Goal: Use online tool/utility: Use online tool/utility

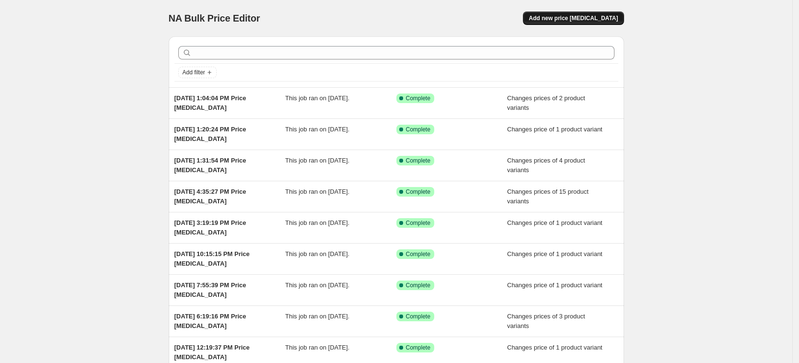
click at [568, 12] on button "Add new price [MEDICAL_DATA]" at bounding box center [573, 17] width 101 height 13
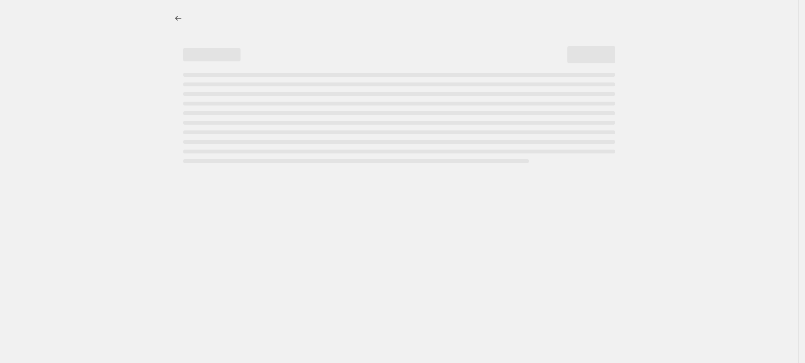
select select "percentage"
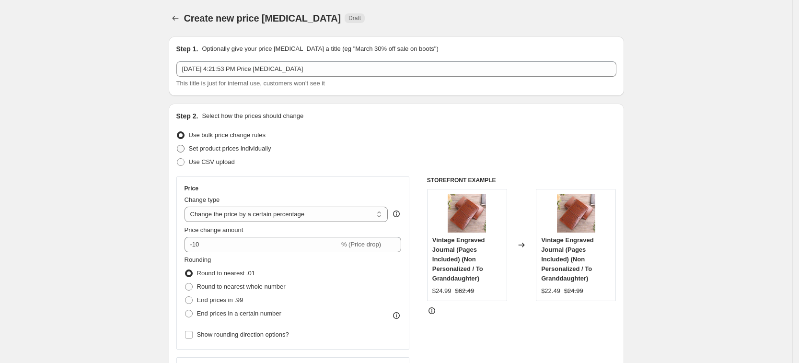
click at [252, 151] on span "Set product prices individually" at bounding box center [230, 148] width 82 height 7
click at [177, 145] on input "Set product prices individually" at bounding box center [177, 145] width 0 height 0
radio input "true"
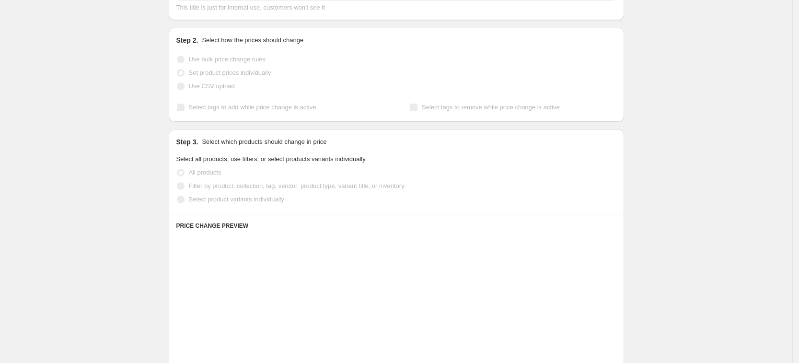
scroll to position [120, 0]
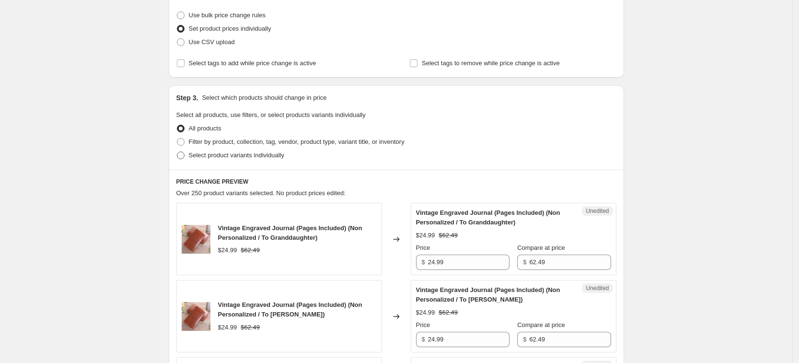
click at [259, 151] on span "Select product variants individually" at bounding box center [236, 155] width 95 height 10
click at [177, 151] on input "Select product variants individually" at bounding box center [177, 151] width 0 height 0
radio input "true"
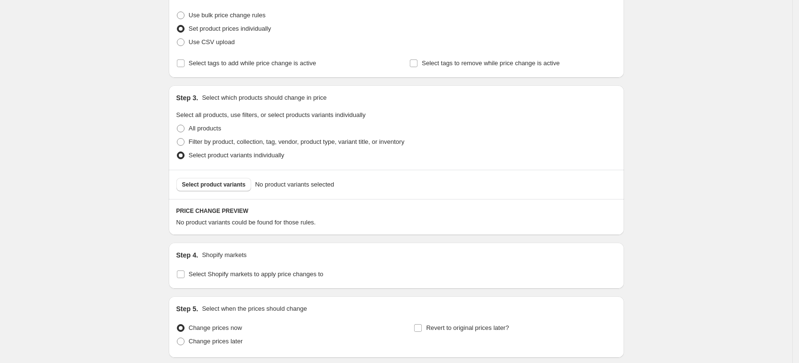
click at [241, 183] on span "Select product variants" at bounding box center [214, 185] width 64 height 8
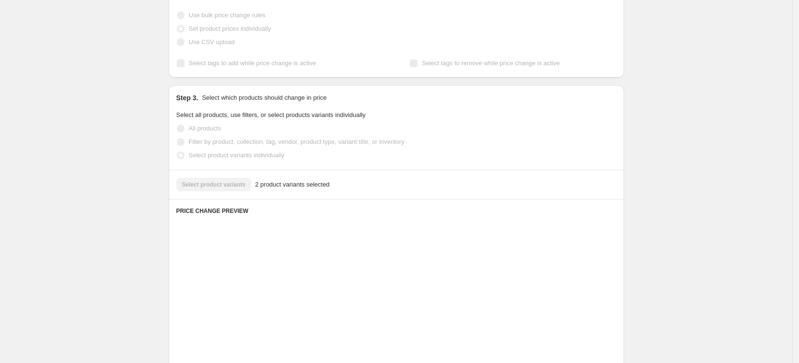
scroll to position [350, 0]
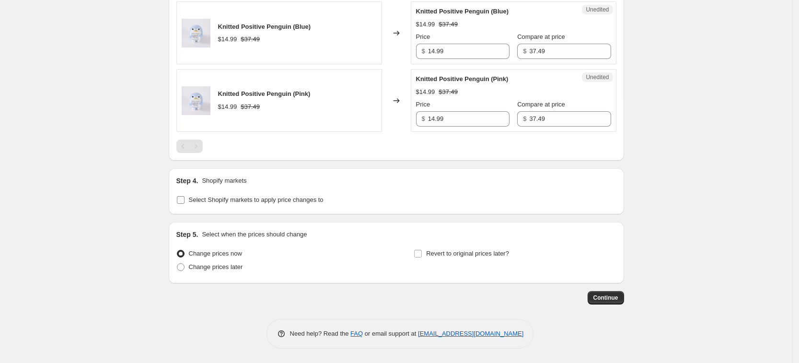
click at [264, 194] on label "Select Shopify markets to apply price changes to" at bounding box center [249, 199] width 147 height 13
click at [184, 196] on input "Select Shopify markets to apply price changes to" at bounding box center [181, 200] width 8 height 8
checkbox input "true"
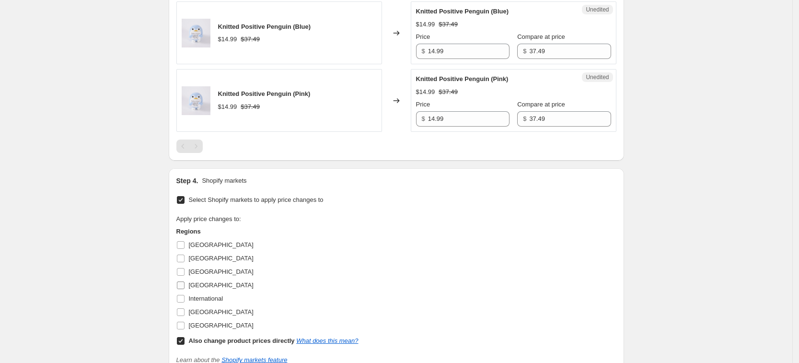
click at [201, 281] on span "[GEOGRAPHIC_DATA]" at bounding box center [221, 284] width 65 height 7
click at [184, 281] on input "[GEOGRAPHIC_DATA]" at bounding box center [181, 285] width 8 height 8
checkbox input "true"
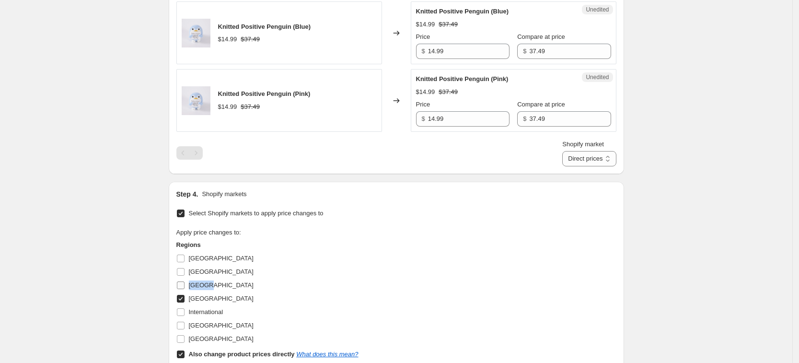
click at [201, 282] on span "[GEOGRAPHIC_DATA]" at bounding box center [221, 284] width 65 height 7
click at [184, 282] on input "[GEOGRAPHIC_DATA]" at bounding box center [181, 285] width 8 height 8
checkbox input "true"
click at [209, 317] on label "International" at bounding box center [199, 311] width 47 height 13
click at [184, 316] on input "International" at bounding box center [181, 312] width 8 height 8
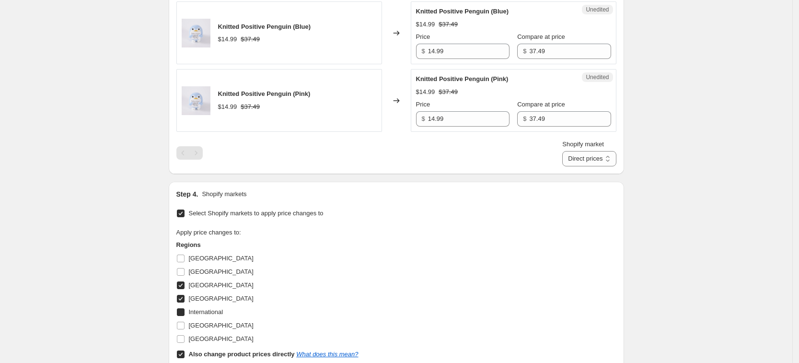
checkbox input "true"
click at [211, 333] on label "[GEOGRAPHIC_DATA]" at bounding box center [214, 338] width 77 height 13
click at [184, 335] on input "[GEOGRAPHIC_DATA]" at bounding box center [181, 339] width 8 height 8
checkbox input "true"
click at [219, 322] on span "[GEOGRAPHIC_DATA]" at bounding box center [221, 324] width 65 height 7
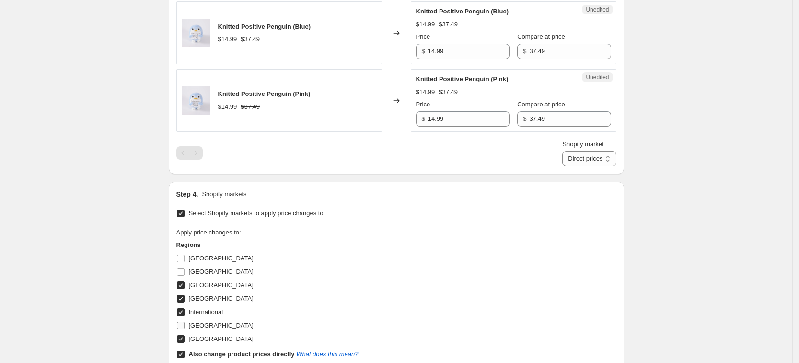
click at [184, 322] on input "[GEOGRAPHIC_DATA]" at bounding box center [181, 325] width 8 height 8
checkbox input "true"
click at [219, 313] on span "International" at bounding box center [206, 311] width 34 height 7
click at [184, 313] on input "International" at bounding box center [181, 312] width 8 height 8
checkbox input "false"
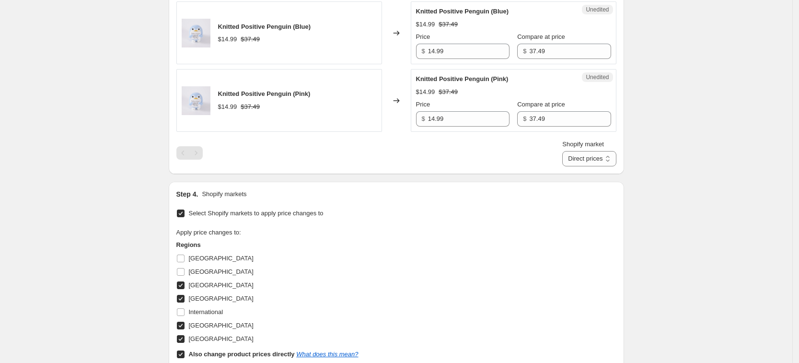
click at [228, 347] on label "Also change product prices directly What does this mean?" at bounding box center [267, 353] width 182 height 13
click at [184, 350] on input "Also change product prices directly What does this mean?" at bounding box center [181, 354] width 8 height 8
checkbox input "false"
select select "7201456197"
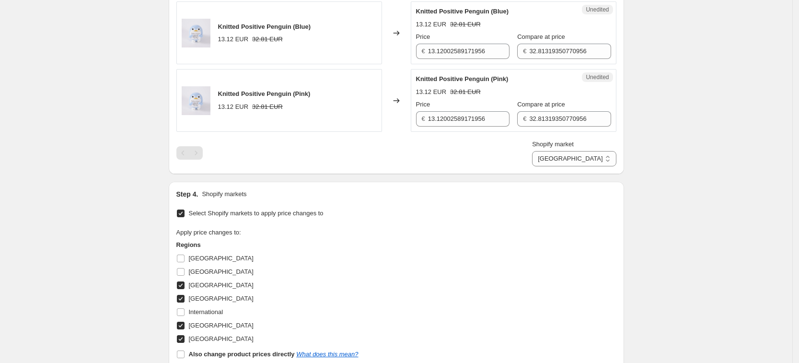
scroll to position [290, 0]
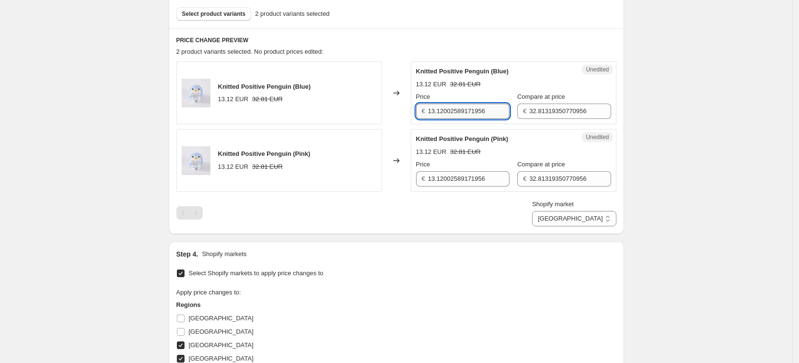
click at [483, 109] on input "13.12002589171956" at bounding box center [468, 110] width 81 height 15
type input "14.99"
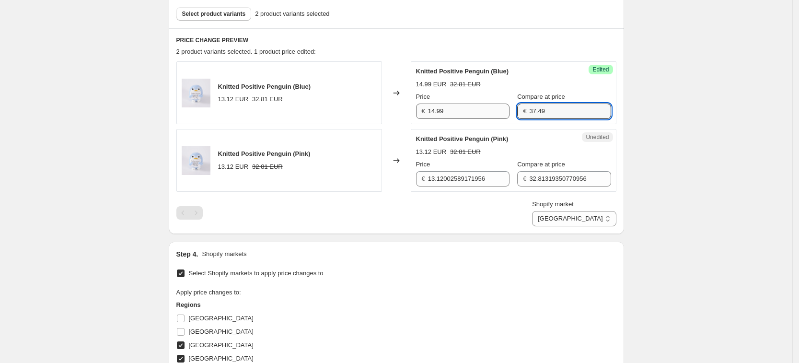
type input "37.49"
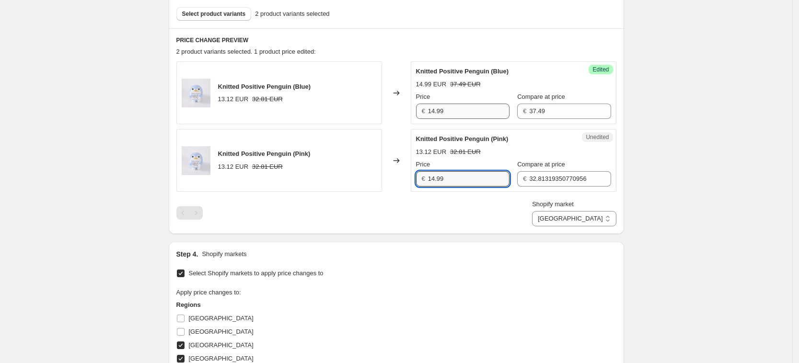
type input "14.99"
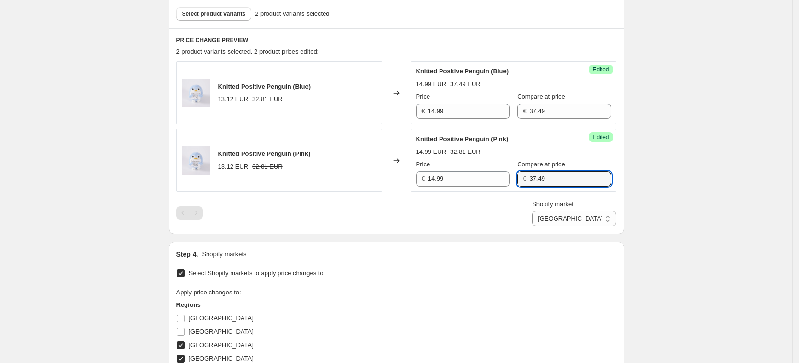
type input "37.49"
drag, startPoint x: 497, startPoint y: 219, endPoint x: 508, endPoint y: 220, distance: 11.1
click at [496, 219] on div "Shopify market [GEOGRAPHIC_DATA] [GEOGRAPHIC_DATA] [GEOGRAPHIC_DATA] [GEOGRAPHI…" at bounding box center [396, 212] width 440 height 27
click at [608, 220] on select "[GEOGRAPHIC_DATA] [GEOGRAPHIC_DATA] [GEOGRAPHIC_DATA] [GEOGRAPHIC_DATA]" at bounding box center [574, 218] width 84 height 15
select select "7201488965"
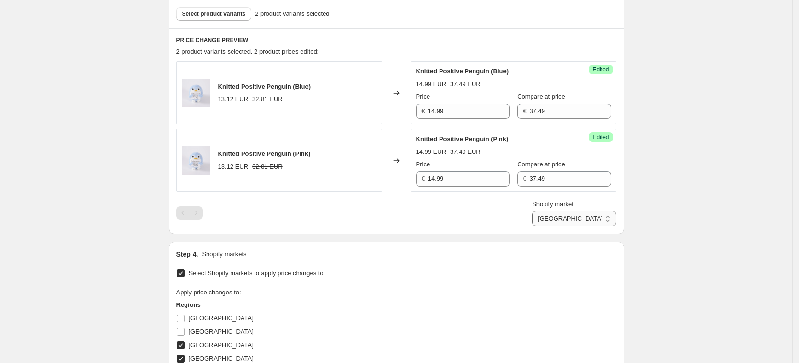
click at [575, 226] on select "[GEOGRAPHIC_DATA] [GEOGRAPHIC_DATA] [GEOGRAPHIC_DATA] [GEOGRAPHIC_DATA]" at bounding box center [574, 218] width 84 height 15
click at [460, 97] on div "Price" at bounding box center [462, 97] width 93 height 10
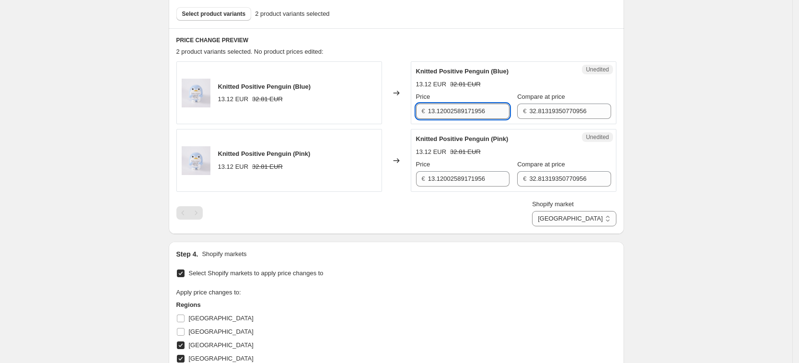
click at [458, 110] on input "13.12002589171956" at bounding box center [468, 110] width 81 height 15
type input "2"
type input "14.99"
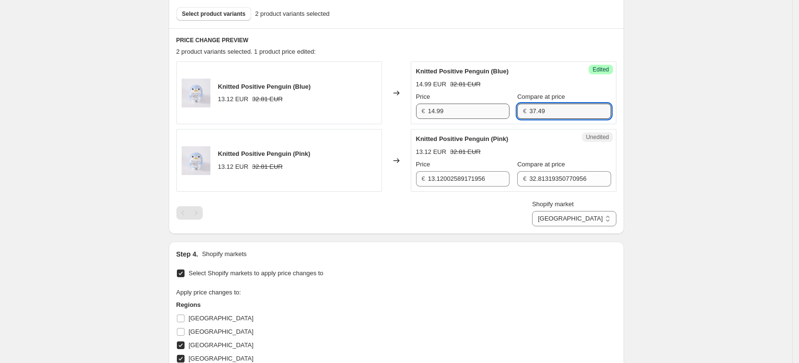
type input "37.49"
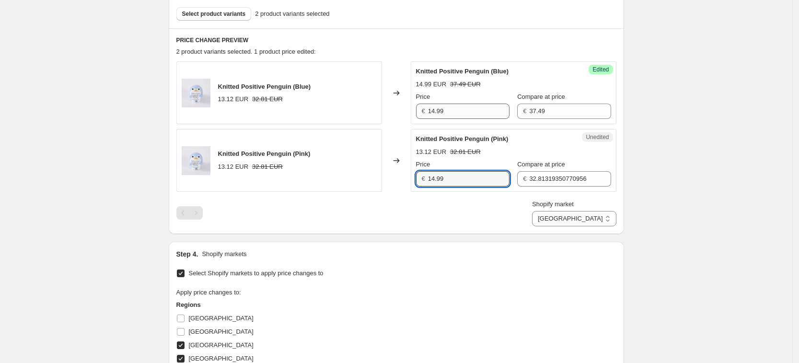
type input "14.99"
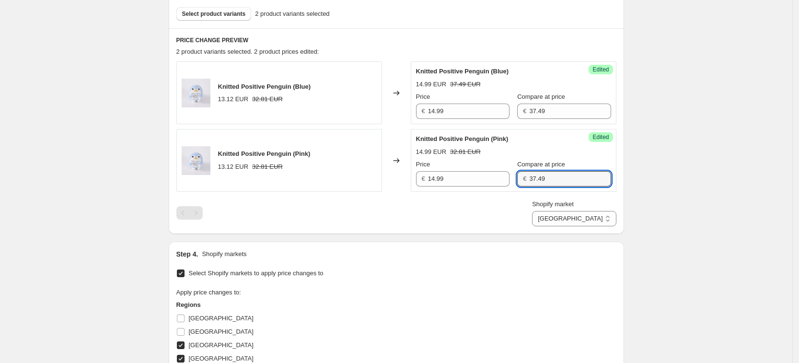
type input "37.49"
click at [582, 246] on div "Step 4. Shopify markets Select Shopify markets to apply price changes to Apply …" at bounding box center [396, 343] width 455 height 204
click at [595, 224] on select "[GEOGRAPHIC_DATA] [GEOGRAPHIC_DATA] [GEOGRAPHIC_DATA] [GEOGRAPHIC_DATA]" at bounding box center [574, 218] width 84 height 15
select select "7201521733"
click at [554, 226] on select "[GEOGRAPHIC_DATA] [GEOGRAPHIC_DATA] [GEOGRAPHIC_DATA] [GEOGRAPHIC_DATA]" at bounding box center [574, 218] width 84 height 15
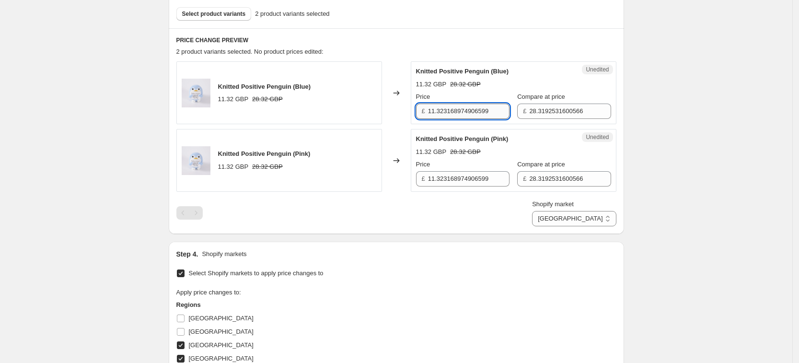
click at [448, 108] on input "11.323168974906599" at bounding box center [468, 110] width 81 height 15
type input "14.99"
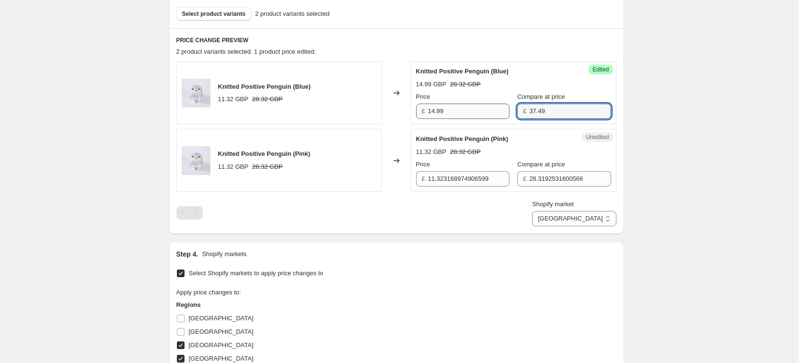
type input "37.49"
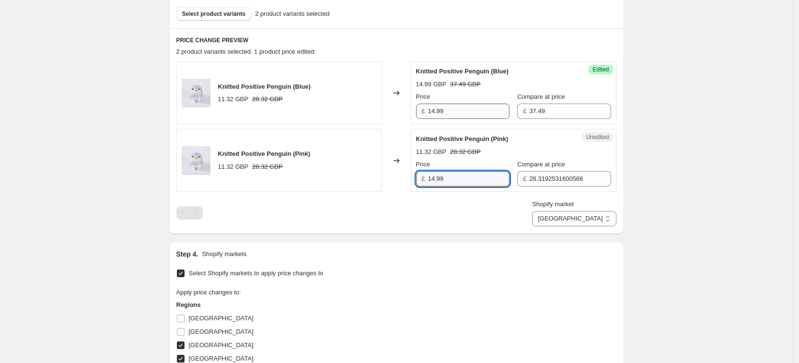
type input "14.99"
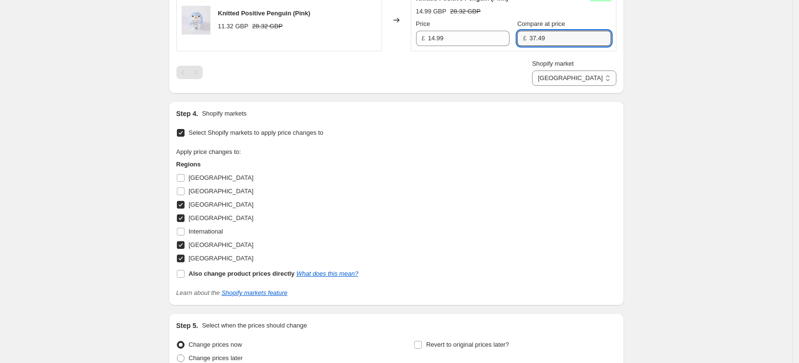
scroll to position [522, 0]
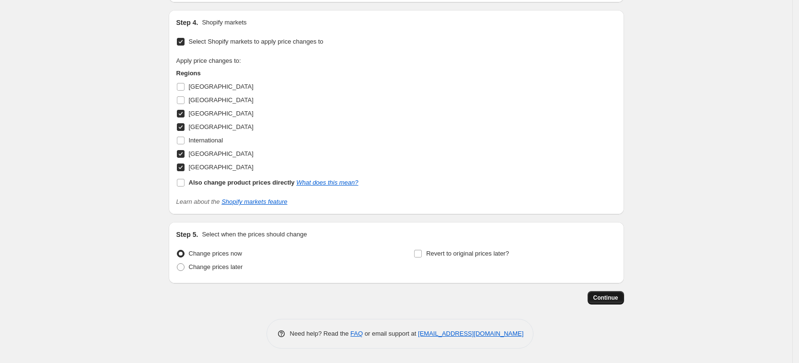
type input "37.49"
click at [621, 293] on button "Continue" at bounding box center [605, 297] width 36 height 13
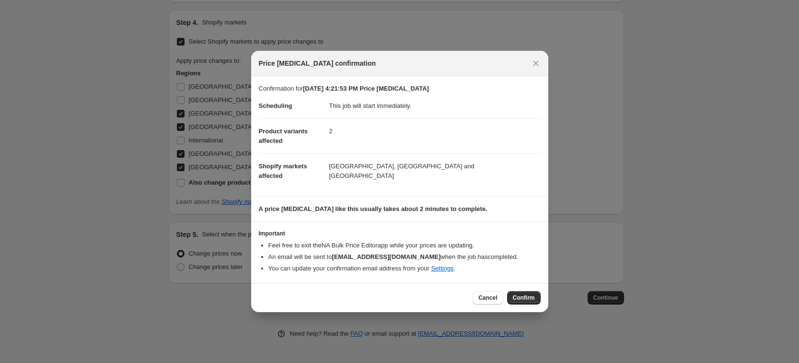
click at [531, 300] on span "Confirm" at bounding box center [524, 298] width 22 height 8
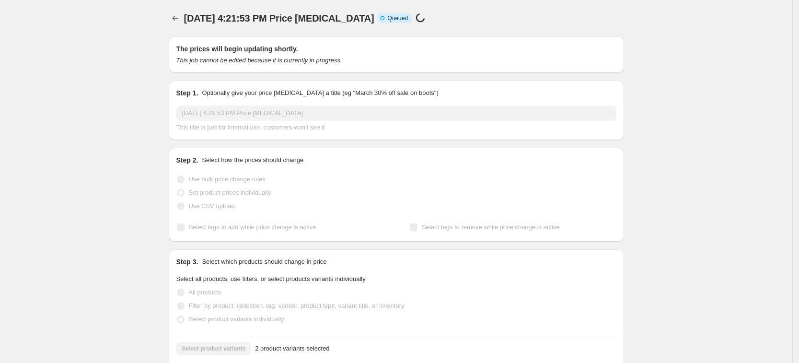
scroll to position [522, 0]
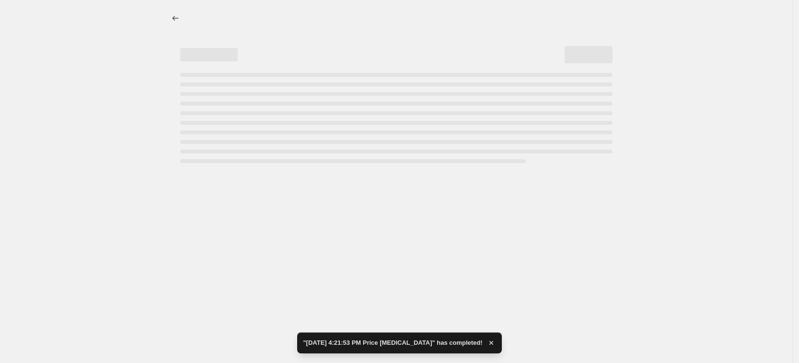
select select "7201521733"
